Goal: Task Accomplishment & Management: Use online tool/utility

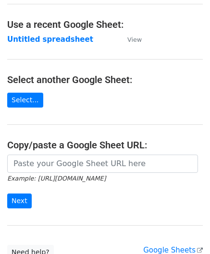
scroll to position [48, 0]
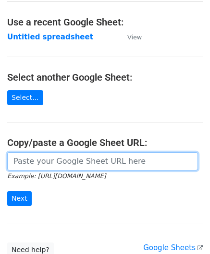
click at [47, 162] on input "url" at bounding box center [102, 161] width 191 height 18
paste input "https://docs.google.com/spreadsheets/d/10WRYrUETwT55bC8fwSRzDC2G2f3k83bA-_3lrJU…"
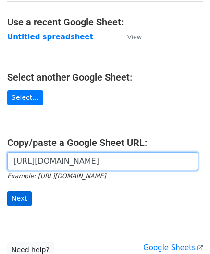
type input "https://docs.google.com/spreadsheets/d/10WRYrUETwT55bC8fwSRzDC2G2f3k83bA-_3lrJU…"
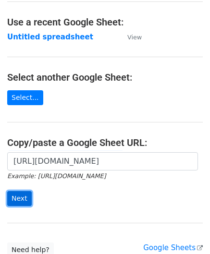
click at [25, 197] on input "Next" at bounding box center [19, 198] width 25 height 15
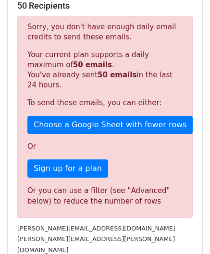
scroll to position [302, 0]
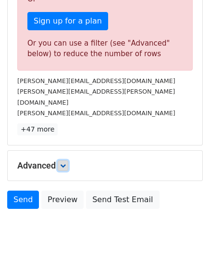
click at [68, 161] on link at bounding box center [63, 166] width 11 height 11
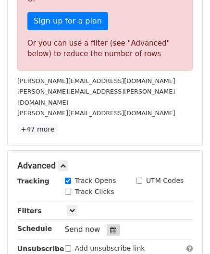
click at [110, 227] on icon at bounding box center [113, 230] width 6 height 7
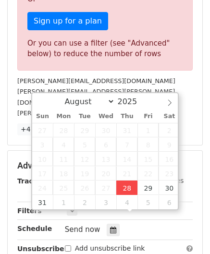
type input "[DATE] 12:00"
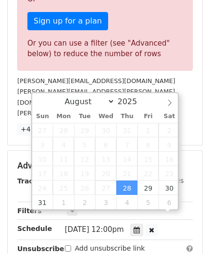
scroll to position [0, 0]
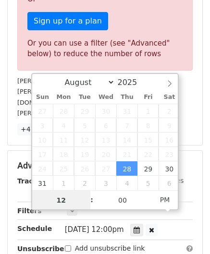
paste input "8"
type input "8"
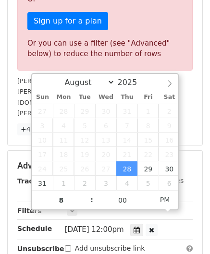
type input "[DATE] 20:00"
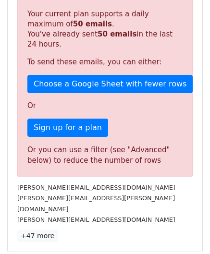
scroll to position [441, 0]
